Goal: Task Accomplishment & Management: Manage account settings

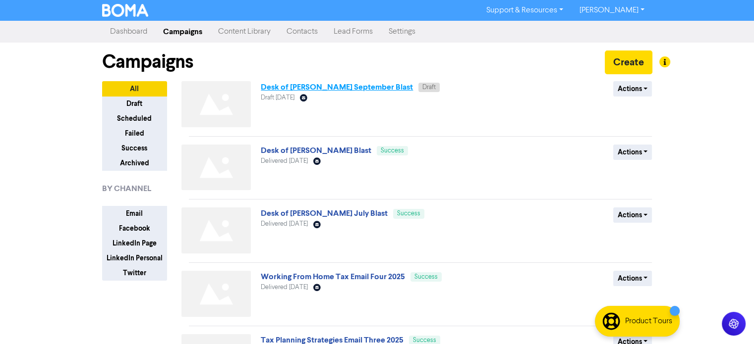
click at [325, 87] on link "Desk of [PERSON_NAME] September Blast" at bounding box center [337, 87] width 152 height 10
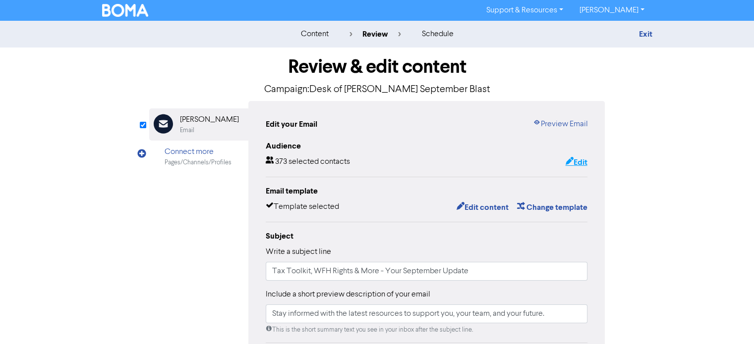
click at [569, 166] on icon "button" at bounding box center [569, 163] width 8 height 10
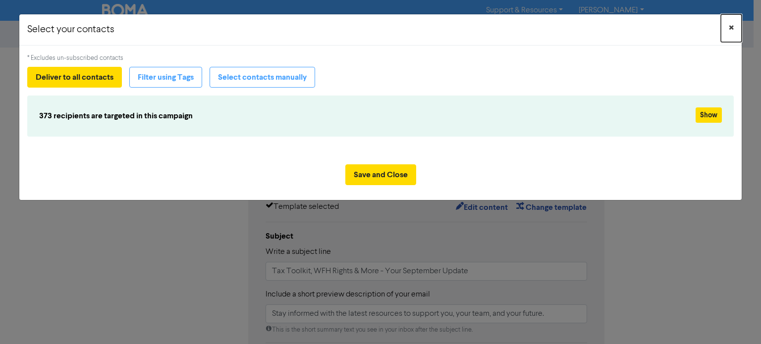
click at [730, 29] on span "×" at bounding box center [731, 28] width 5 height 15
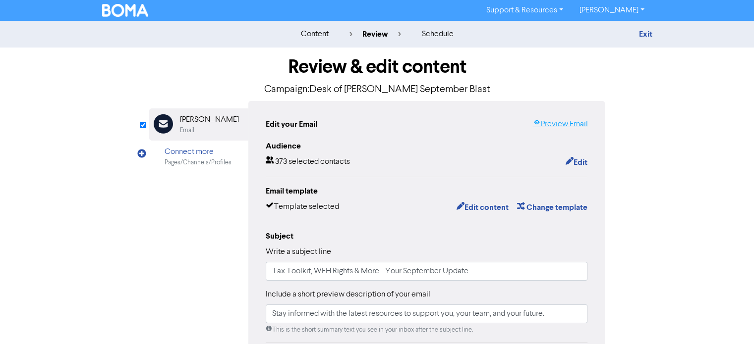
click at [544, 120] on link "Preview Email" at bounding box center [559, 124] width 55 height 12
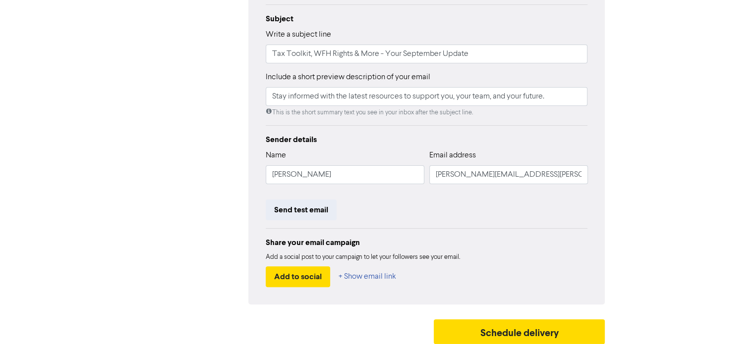
scroll to position [222, 0]
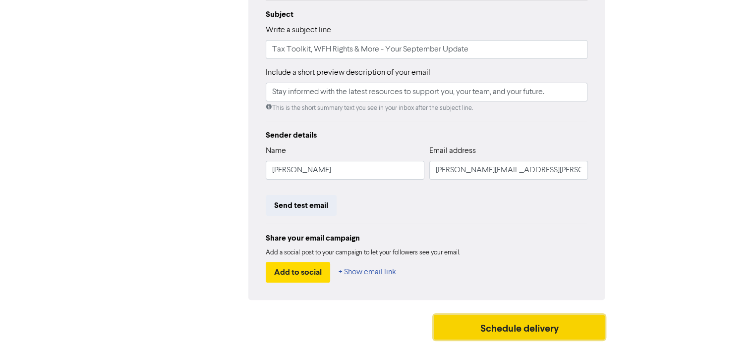
click at [491, 327] on button "Schedule delivery" at bounding box center [519, 327] width 171 height 25
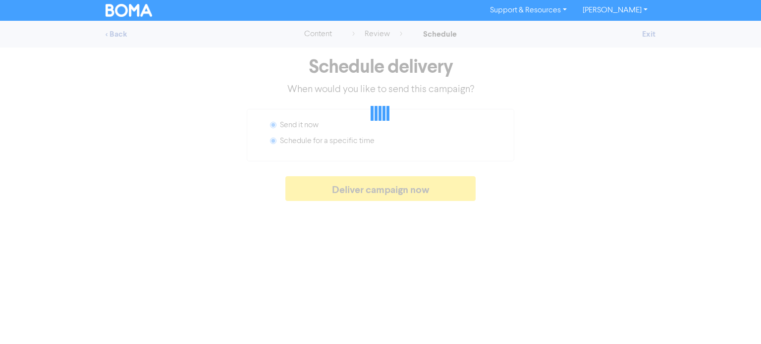
radio input "false"
radio input "true"
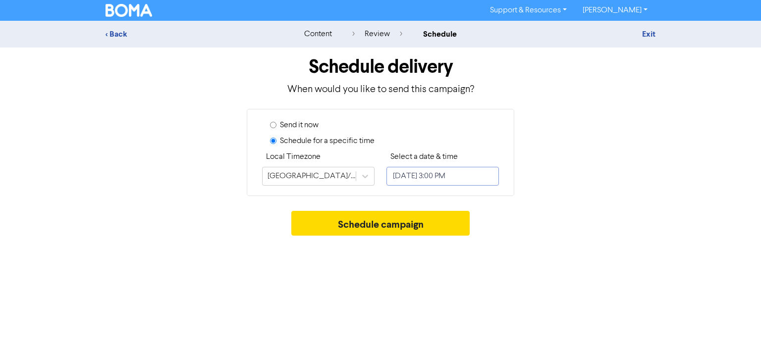
click at [446, 175] on input "[DATE] 3:00 PM" at bounding box center [442, 176] width 112 height 19
select select "8"
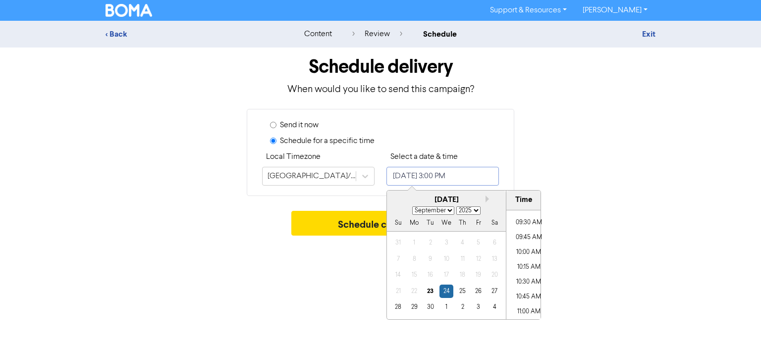
scroll to position [547, 0]
click at [525, 263] on li "10:00 AM" at bounding box center [528, 265] width 45 height 15
type input "[DATE] 10:00 AM"
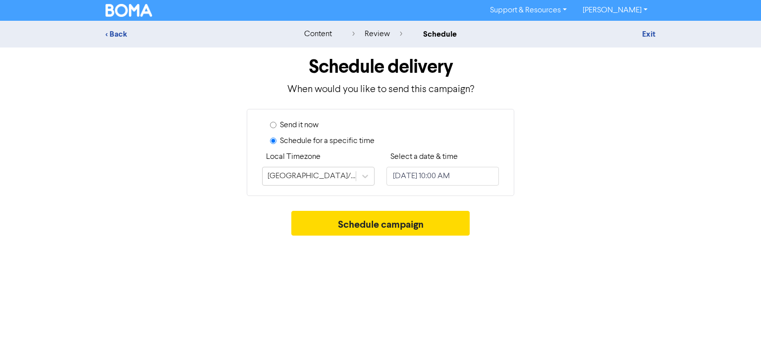
click at [312, 275] on div "Support & Resources Video Tutorials FAQ & Guides Marketing Education [PERSON_NA…" at bounding box center [380, 172] width 761 height 344
click at [366, 228] on button "Schedule campaign" at bounding box center [380, 223] width 179 height 25
